Goal: Navigation & Orientation: Understand site structure

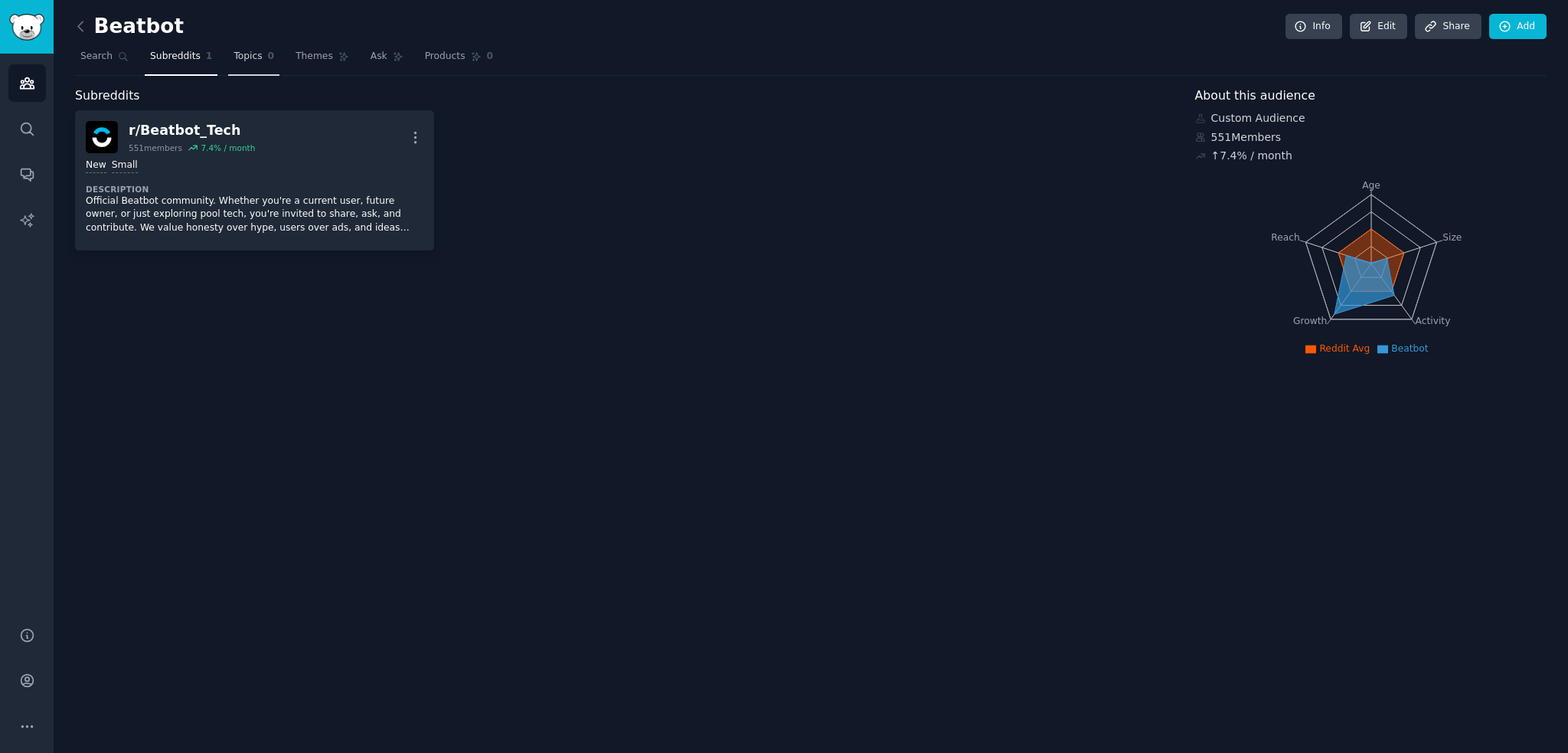
click at [248, 57] on span "Topics" at bounding box center [247, 57] width 28 height 14
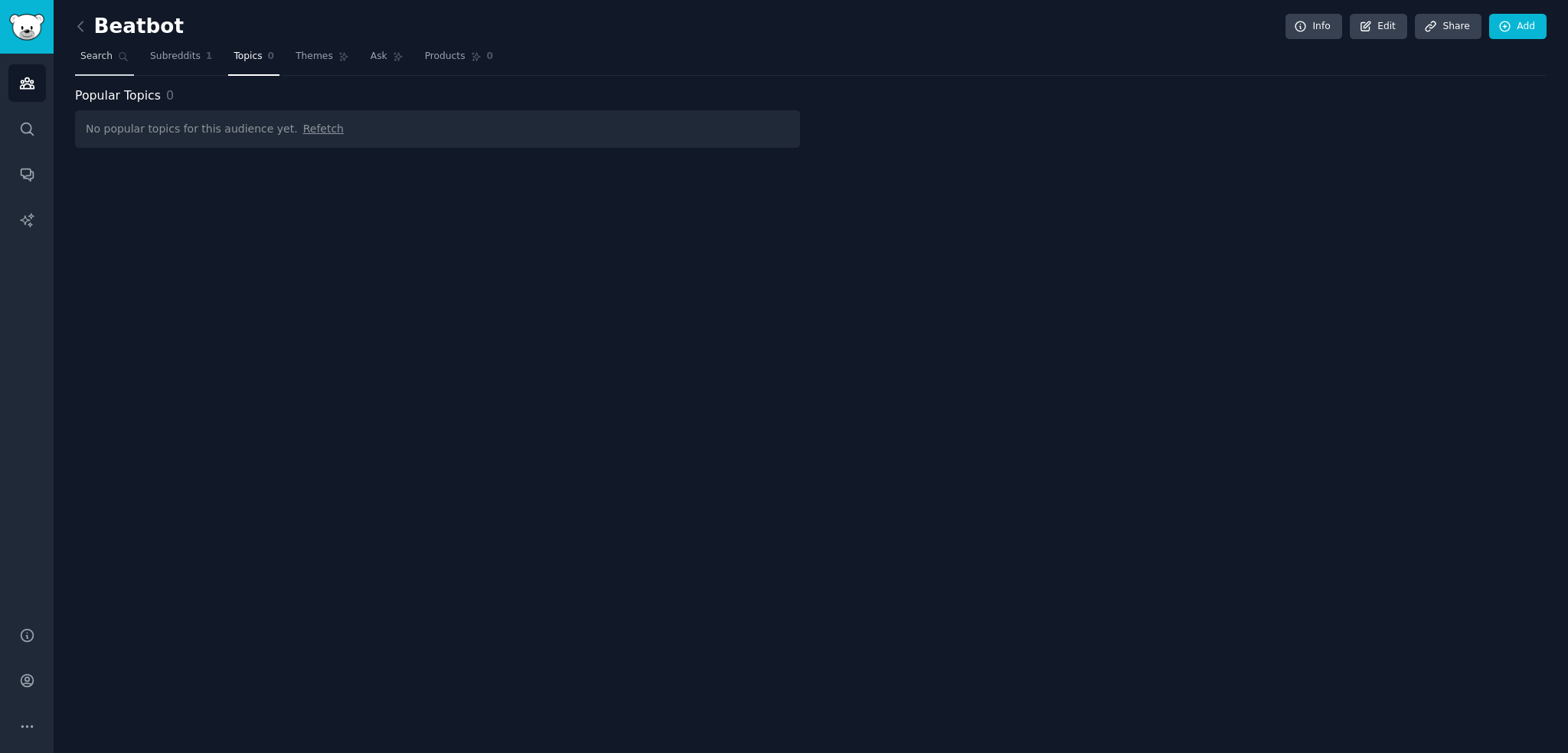
click at [81, 60] on link "Search" at bounding box center [104, 60] width 59 height 32
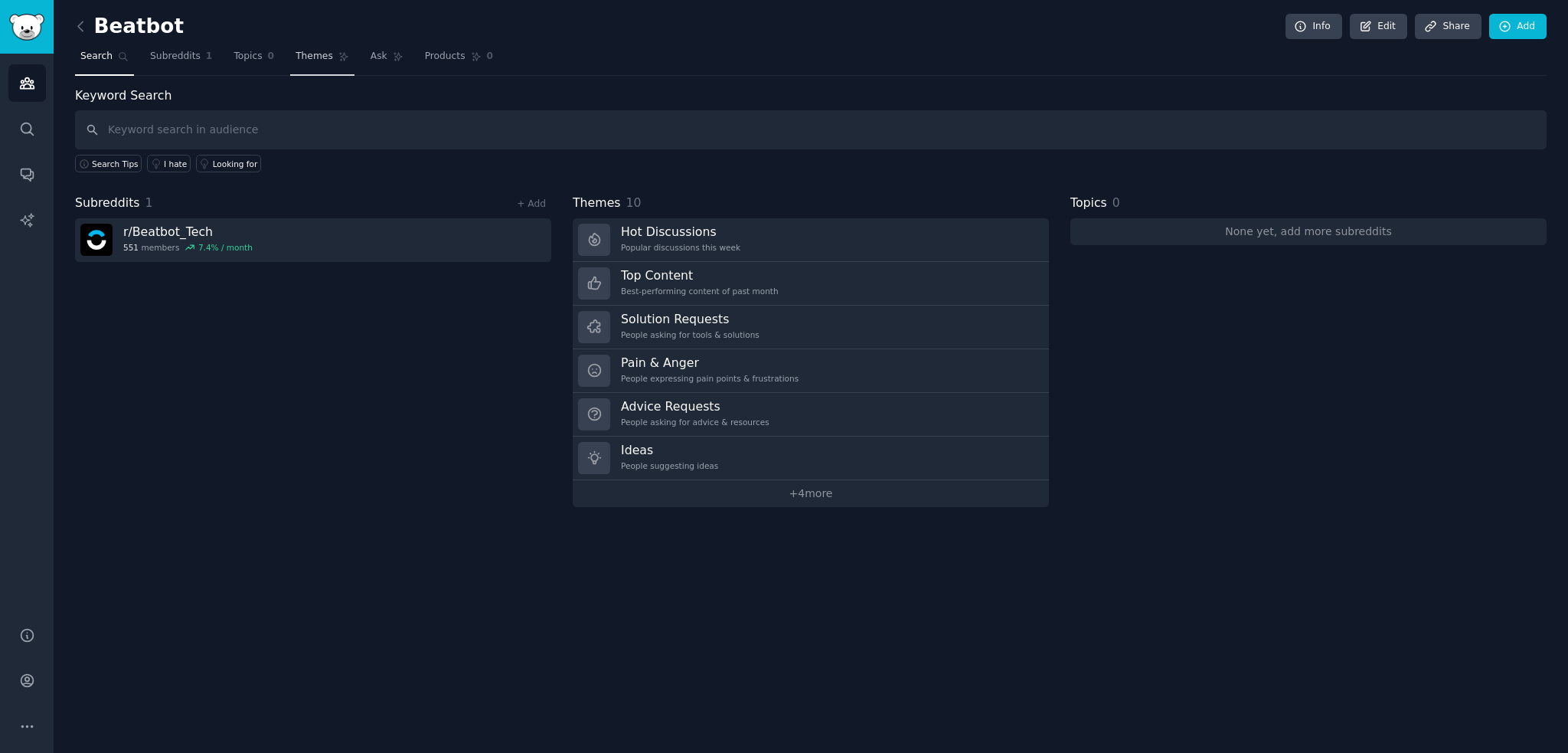
click at [338, 54] on icon at bounding box center [344, 57] width 11 height 11
